Goal: Task Accomplishment & Management: Manage account settings

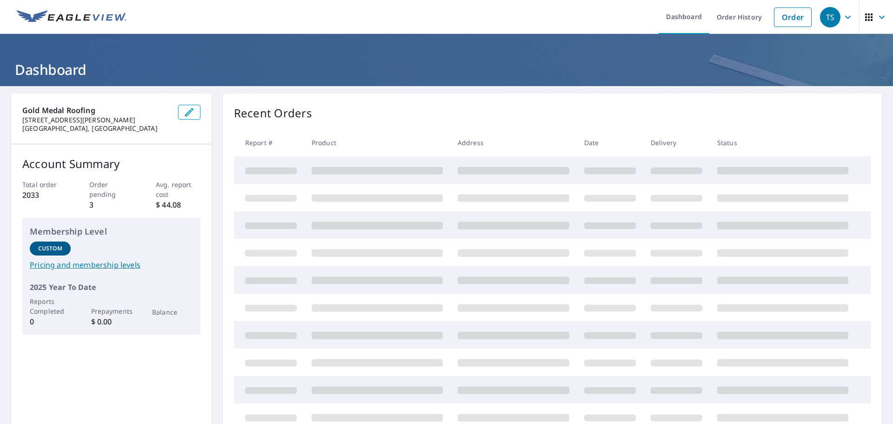
click at [868, 16] on span "button" at bounding box center [877, 17] width 26 height 22
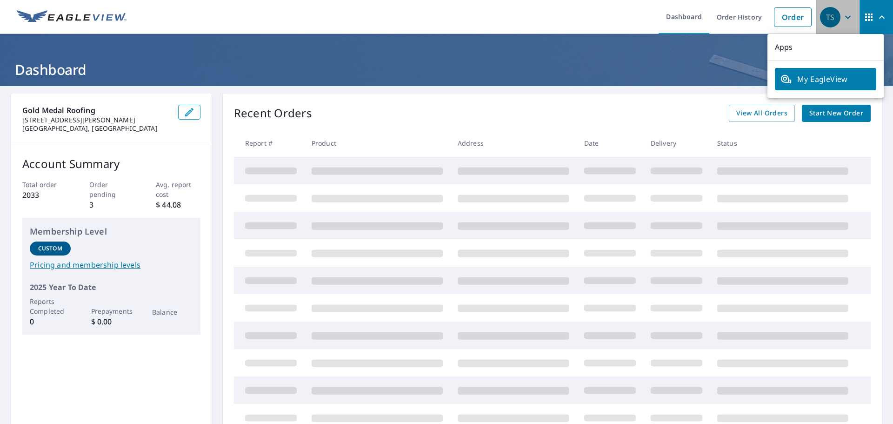
click at [843, 16] on icon "button" at bounding box center [848, 17] width 11 height 11
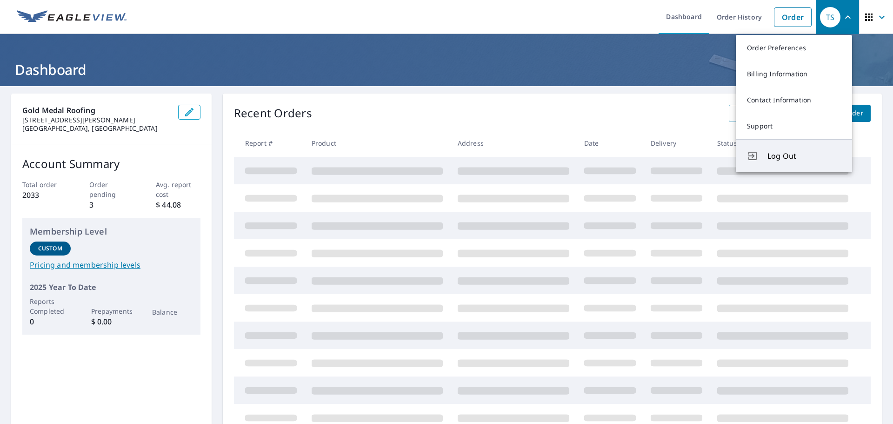
click at [792, 155] on span "Log Out" at bounding box center [805, 155] width 74 height 11
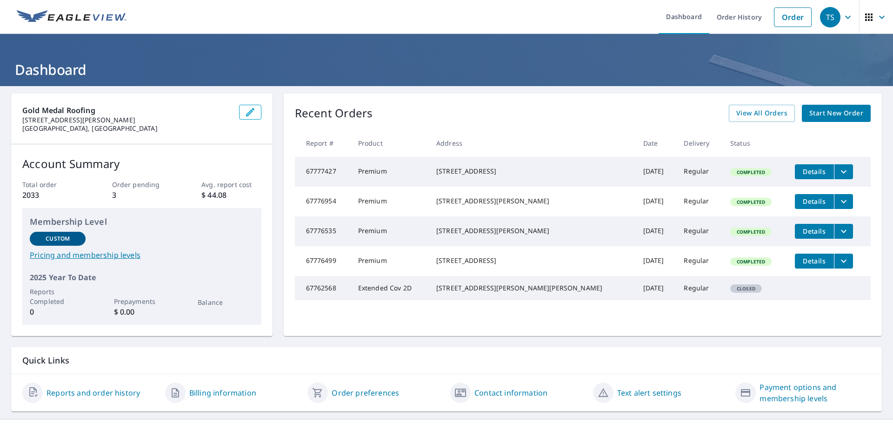
click at [843, 18] on icon "button" at bounding box center [848, 17] width 11 height 11
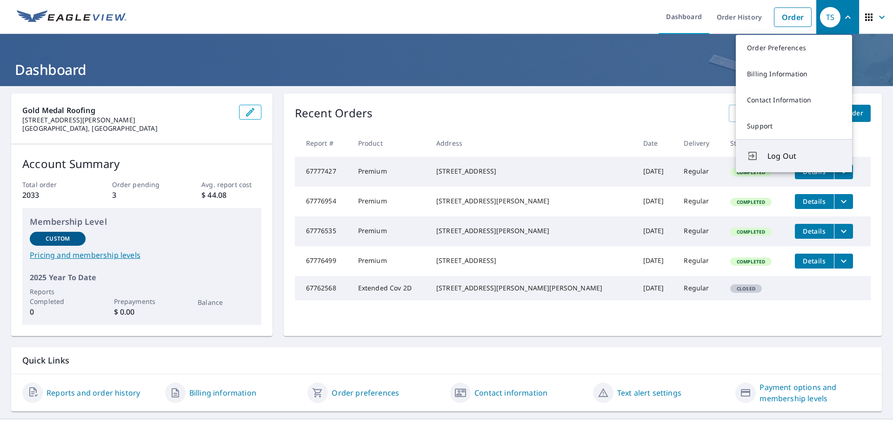
click at [802, 154] on span "Log Out" at bounding box center [805, 155] width 74 height 11
